Goal: Information Seeking & Learning: Learn about a topic

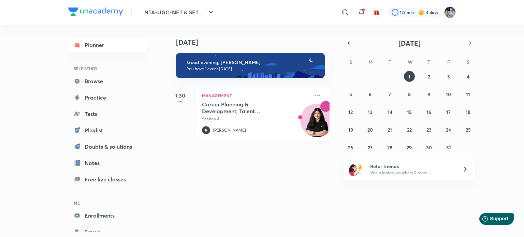
click at [208, 131] on icon at bounding box center [206, 130] width 8 height 8
click at [448, 11] on img at bounding box center [451, 12] width 12 height 12
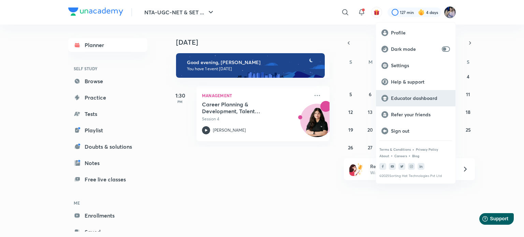
click at [402, 97] on p "Educator dashboard" at bounding box center [420, 98] width 59 height 6
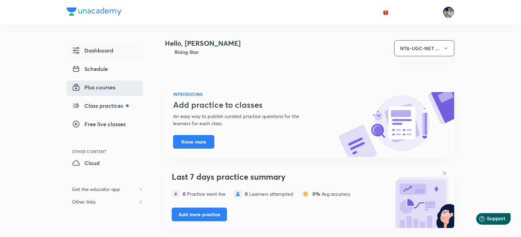
click at [97, 86] on span "Plus courses" at bounding box center [93, 87] width 43 height 8
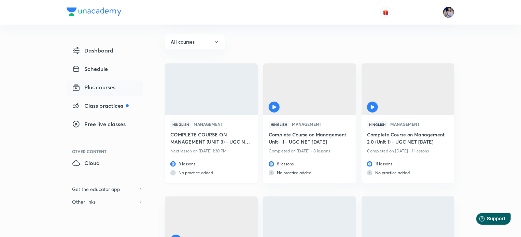
scroll to position [68, 0]
click at [199, 132] on h6 "COMPLETE COURSE ON MANAGEMENT (UNIT 3) - UGC NET [DATE]" at bounding box center [211, 138] width 82 height 16
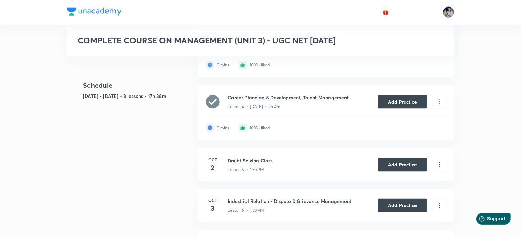
scroll to position [444, 0]
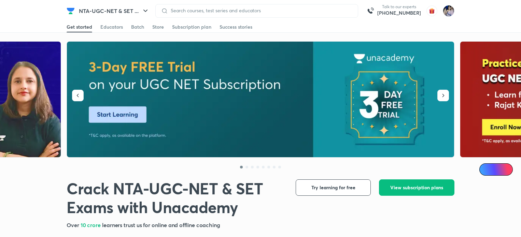
click at [449, 12] on img at bounding box center [449, 11] width 12 height 12
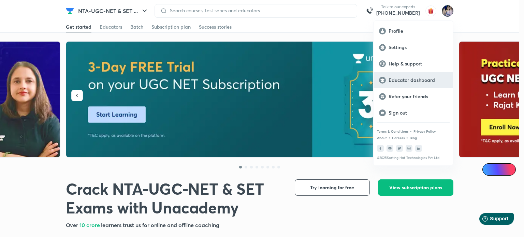
click at [408, 78] on p "Educator dashboard" at bounding box center [418, 80] width 59 height 6
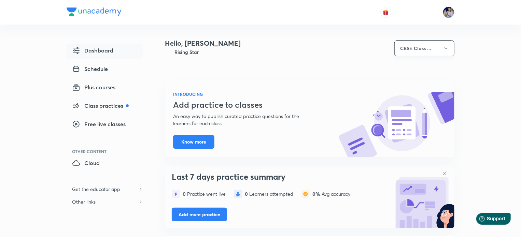
click at [439, 45] on button "CBSE Class ..." at bounding box center [424, 48] width 60 height 16
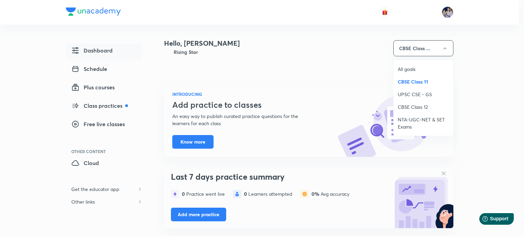
click at [404, 120] on span "NTA-UGC-NET & SET Exams" at bounding box center [423, 123] width 51 height 14
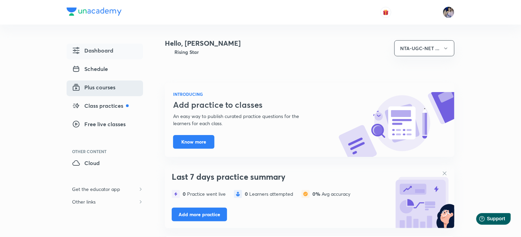
click at [106, 87] on span "Plus courses" at bounding box center [93, 87] width 43 height 8
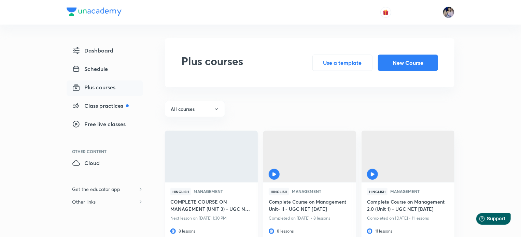
click at [196, 206] on h6 "COMPLETE COURSE ON MANAGEMENT (UNIT 3) - UGC NET [DATE]" at bounding box center [211, 206] width 82 height 16
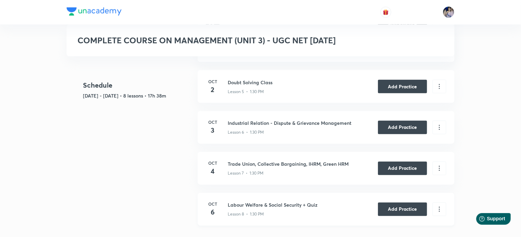
scroll to position [546, 0]
